Goal: Transaction & Acquisition: Purchase product/service

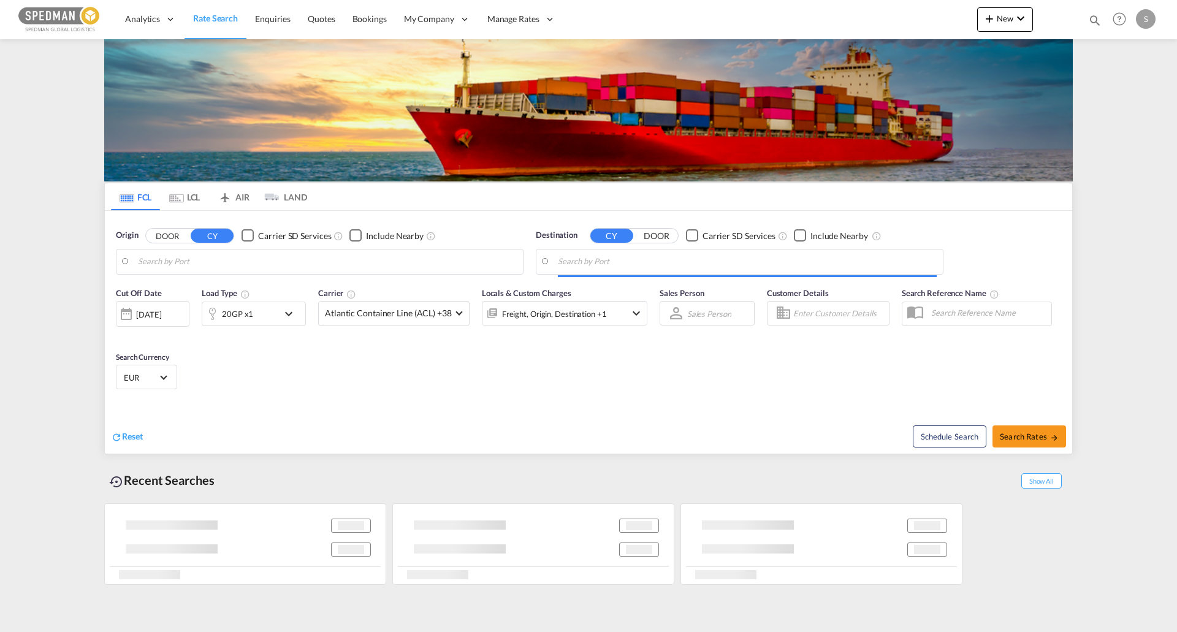
click at [187, 266] on body "Analytics Reports Dashboard Rate Search Enquiries Quotes Bookings" at bounding box center [588, 316] width 1177 height 632
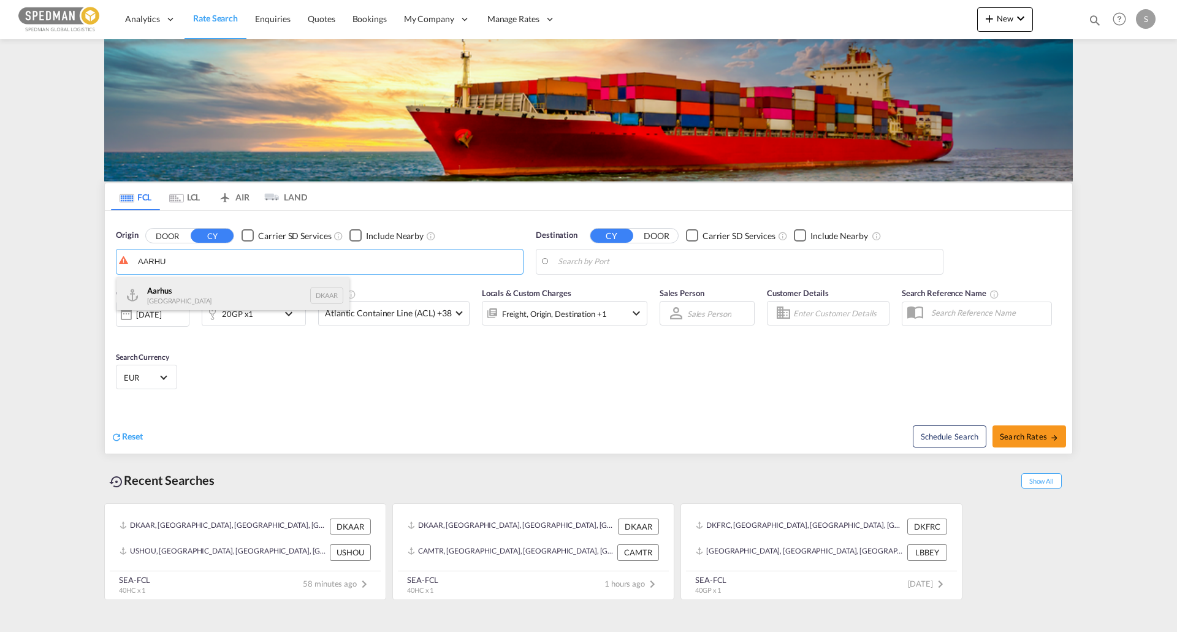
click at [208, 286] on div "Aarhu s Denmark DKAAR" at bounding box center [233, 295] width 233 height 37
type input "[GEOGRAPHIC_DATA], [GEOGRAPHIC_DATA]"
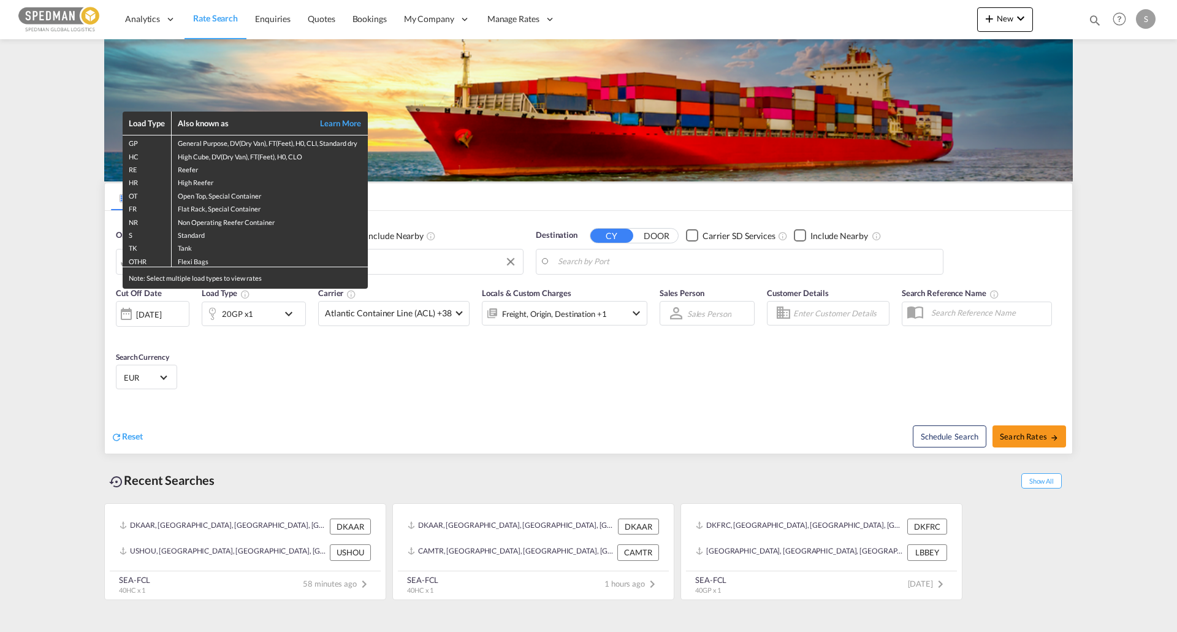
click at [656, 263] on div "Load Type Also known as Learn More GP General Purpose, DV(Dry Van), FT(Feet), H…" at bounding box center [588, 316] width 1177 height 632
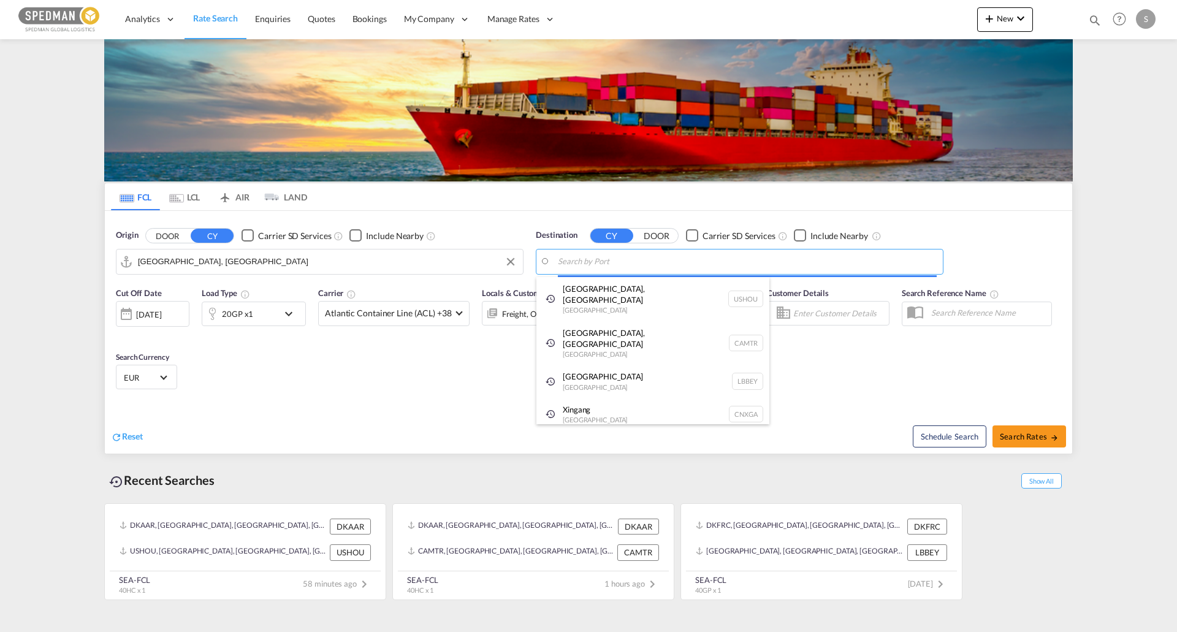
click at [571, 265] on body "Analytics Reports Dashboard Rate Search Enquiries Quotes Bookings" at bounding box center [588, 316] width 1177 height 632
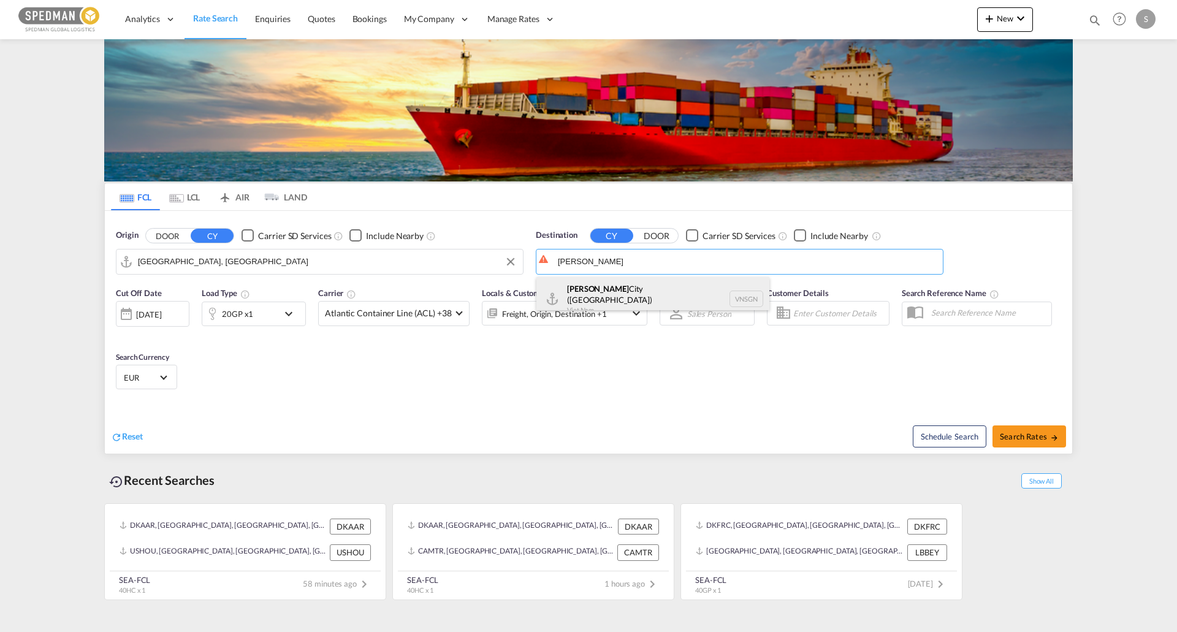
click at [588, 303] on div "Ho Chi Minh City (Saigon) Viet Nam VNSGN" at bounding box center [653, 299] width 233 height 44
type input "Ho Chi Minh City (Saigon), VNSGN"
click at [289, 317] on md-icon "icon-chevron-down" at bounding box center [291, 314] width 21 height 15
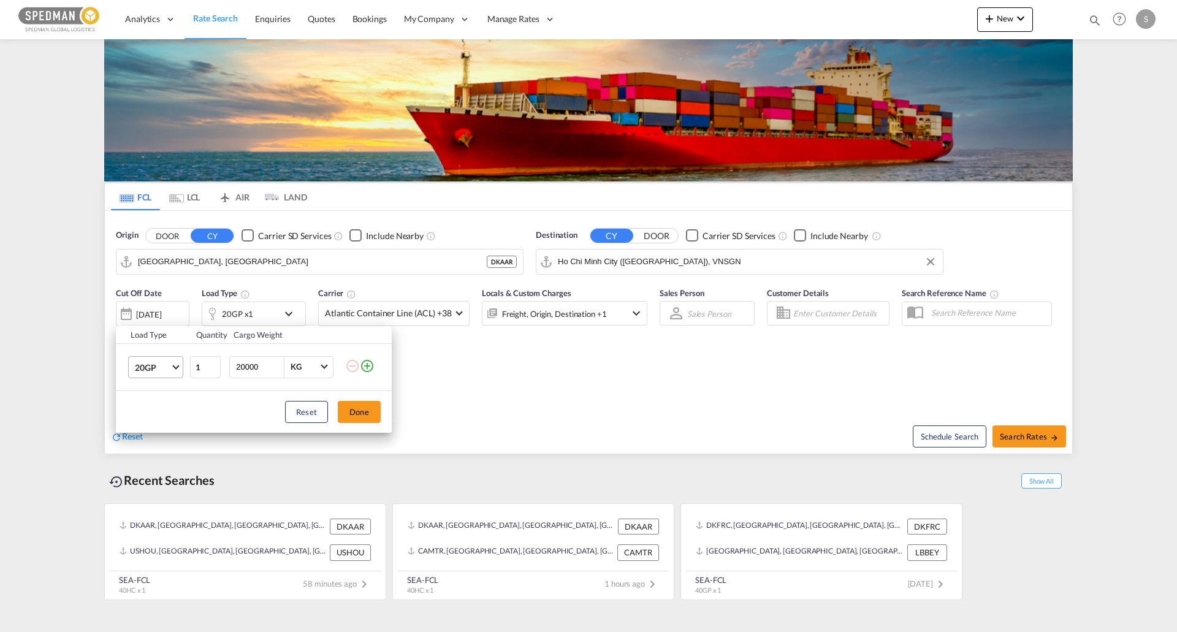
click at [175, 373] on md-select-value "20GP" at bounding box center [158, 367] width 49 height 21
click at [154, 428] on div "40HC" at bounding box center [146, 426] width 23 height 12
click at [348, 426] on div "Reset Done" at bounding box center [254, 412] width 276 height 42
drag, startPoint x: 396, startPoint y: 412, endPoint x: 388, endPoint y: 414, distance: 8.2
click at [389, 413] on div "Load Type Quantity Cargo Weight 40HC 1 20000 KG KG Load type addition is restri…" at bounding box center [588, 316] width 1177 height 632
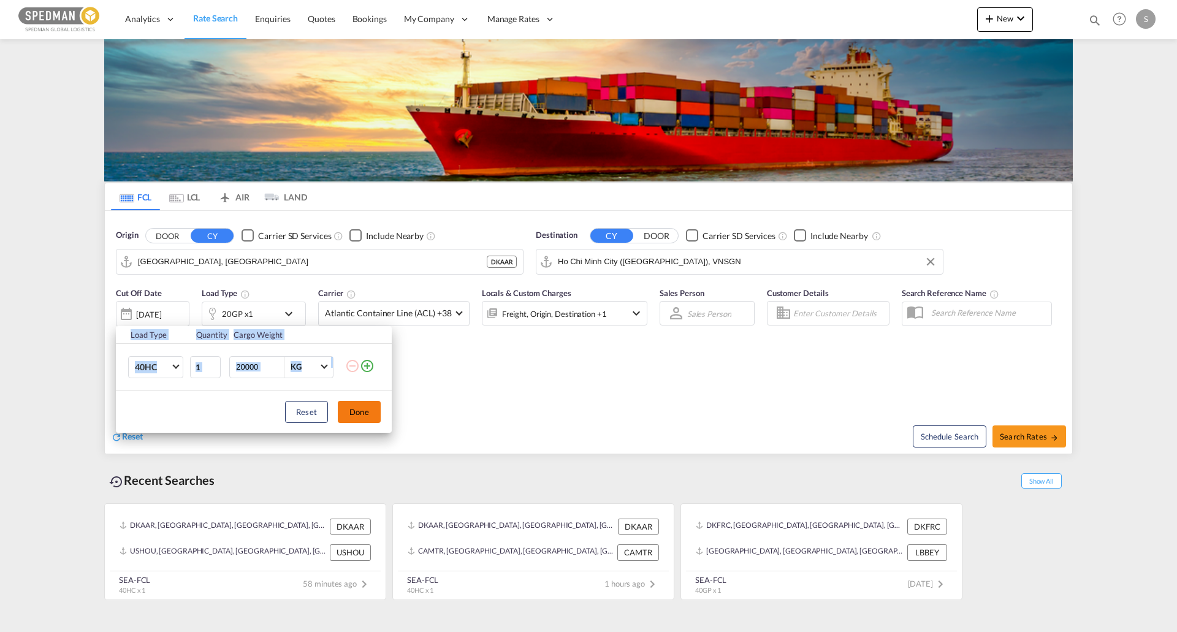
click at [374, 414] on button "Done" at bounding box center [359, 412] width 43 height 22
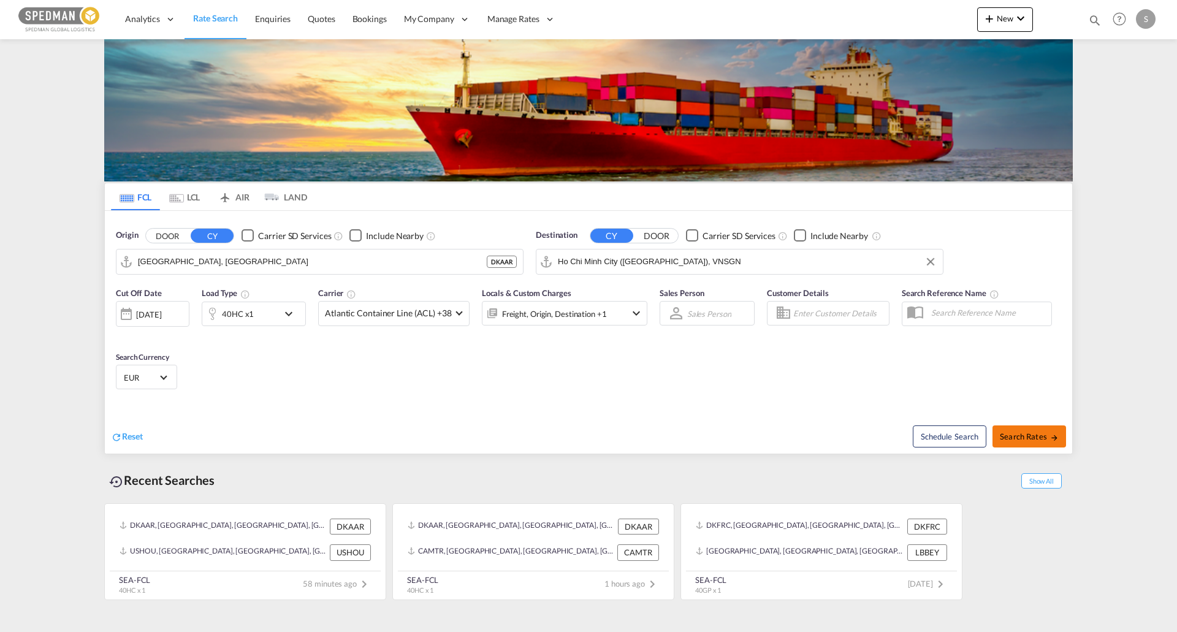
click at [1009, 430] on button "Search Rates" at bounding box center [1030, 437] width 74 height 22
type input "DKAAR to VNSGN / 22 Sep 2025"
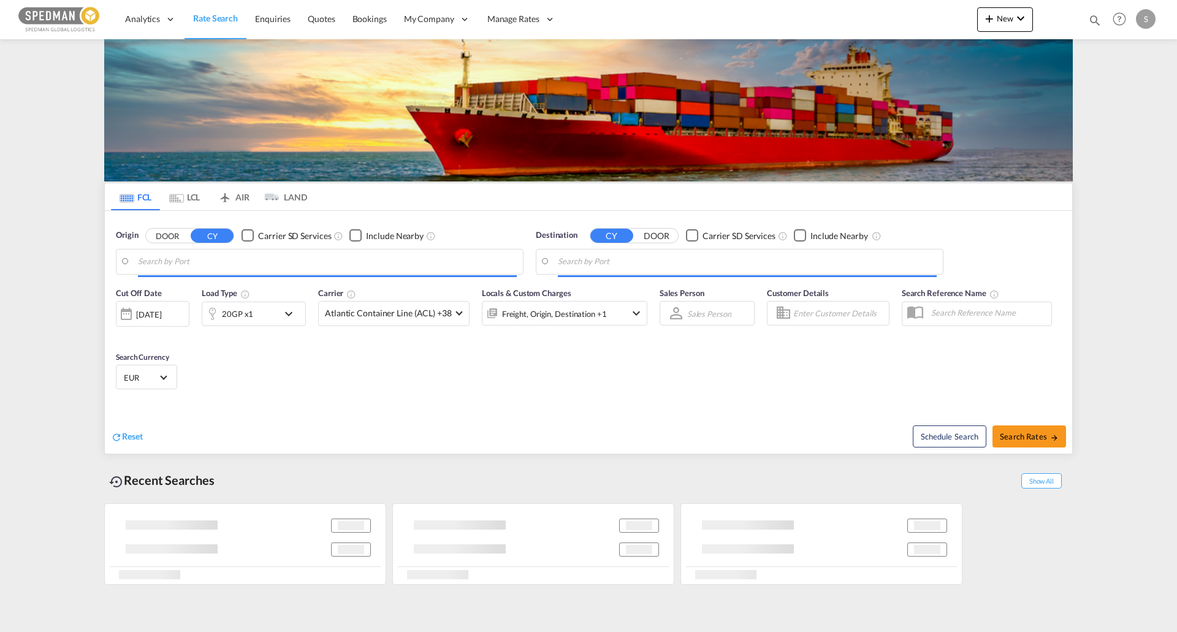
type input "[GEOGRAPHIC_DATA], [GEOGRAPHIC_DATA]"
type input "[GEOGRAPHIC_DATA], SGSIN"
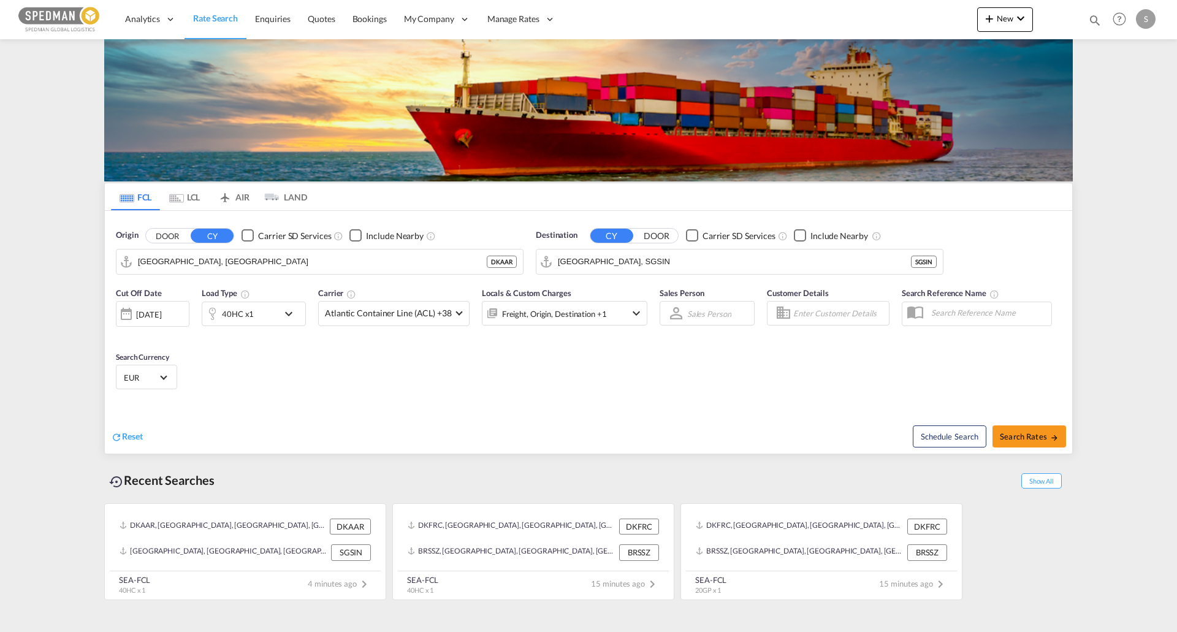
click at [159, 384] on md-select-value "EUR" at bounding box center [147, 377] width 48 height 17
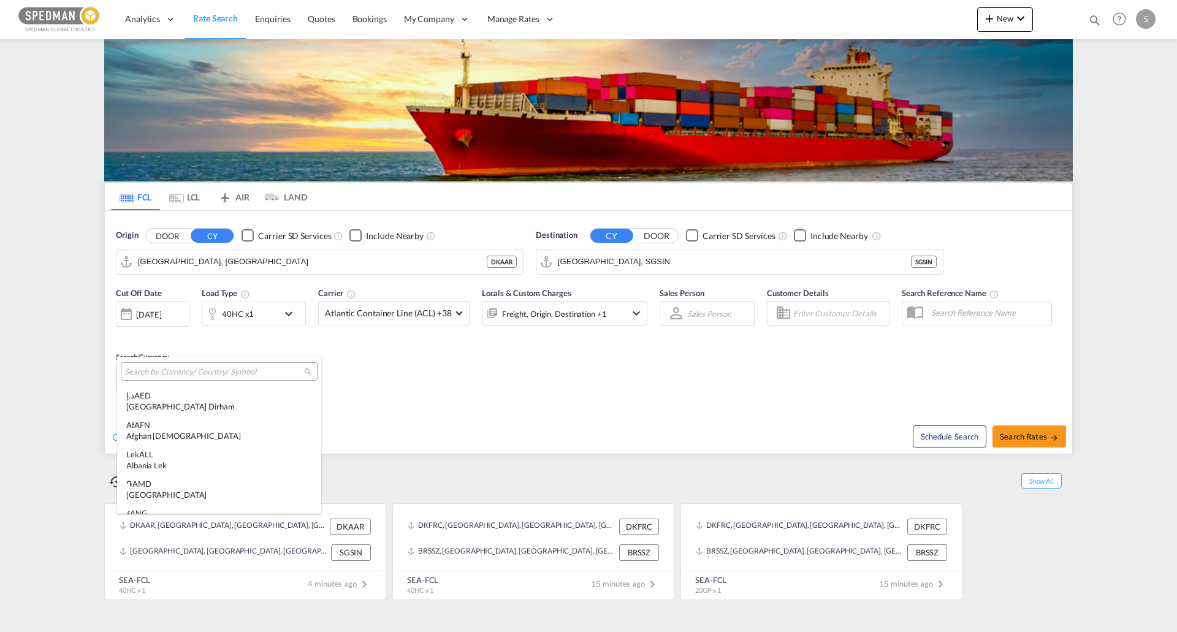
scroll to position [1231, 0]
click at [169, 370] on input "search" at bounding box center [214, 372] width 180 height 11
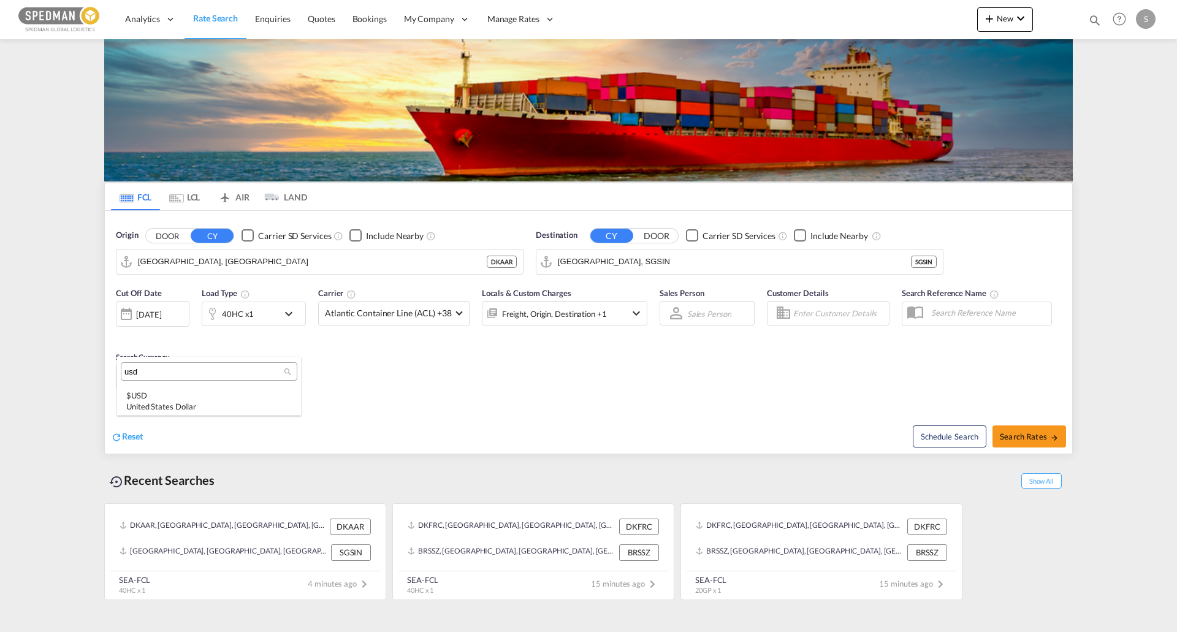
scroll to position [0, 0]
type input "usd"
click at [174, 396] on div "$ USD United States Dollar" at bounding box center [209, 401] width 166 height 22
click at [1046, 435] on span "Search Rates" at bounding box center [1029, 437] width 59 height 10
type input "DKAAR to SGSIN / [DATE]"
